Goal: Information Seeking & Learning: Understand process/instructions

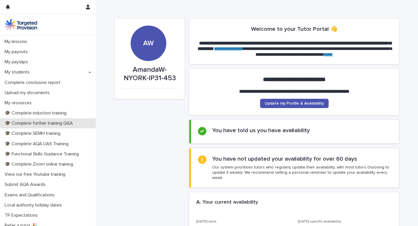
scroll to position [106, 0]
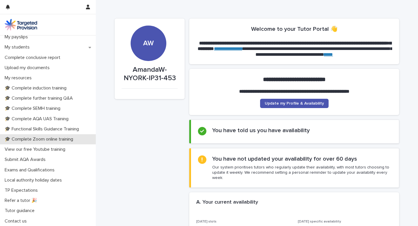
click at [51, 136] on p "🎓 Complete Zoom online training" at bounding box center [39, 139] width 75 height 6
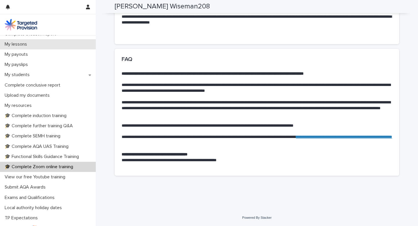
scroll to position [106, 0]
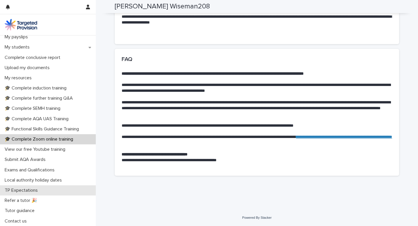
click at [31, 189] on p "TP Expectations" at bounding box center [22, 190] width 40 height 6
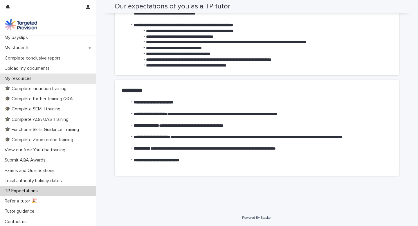
scroll to position [106, 0]
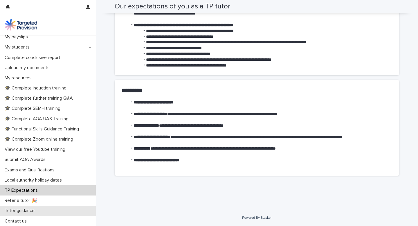
click at [28, 206] on div "Tutor guidance" at bounding box center [48, 210] width 96 height 10
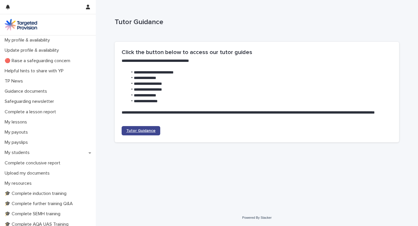
click at [140, 130] on span "Tutor Guidance" at bounding box center [140, 131] width 29 height 4
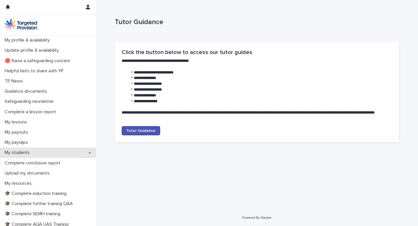
scroll to position [106, 0]
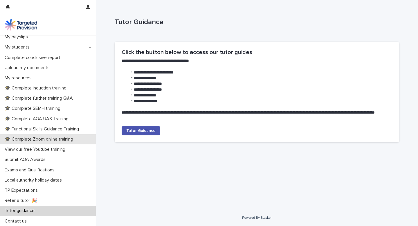
click at [50, 138] on p "🎓 Complete Zoom online training" at bounding box center [39, 139] width 75 height 6
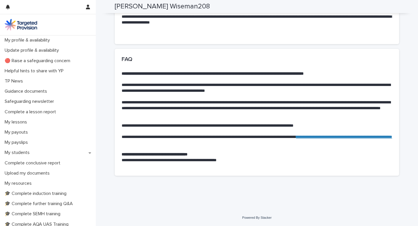
scroll to position [420, 0]
click at [296, 139] on link "**********" at bounding box center [344, 137] width 96 height 4
